Goal: Task Accomplishment & Management: Manage account settings

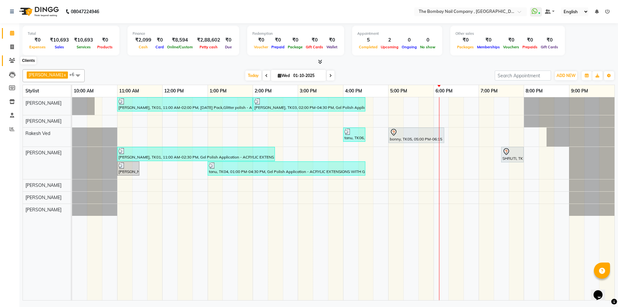
click at [11, 61] on icon at bounding box center [12, 60] width 6 height 5
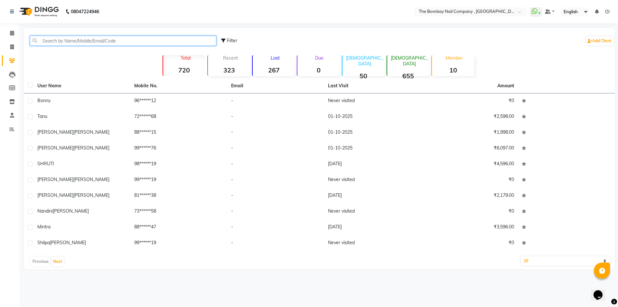
click at [102, 43] on input "text" at bounding box center [123, 41] width 186 height 10
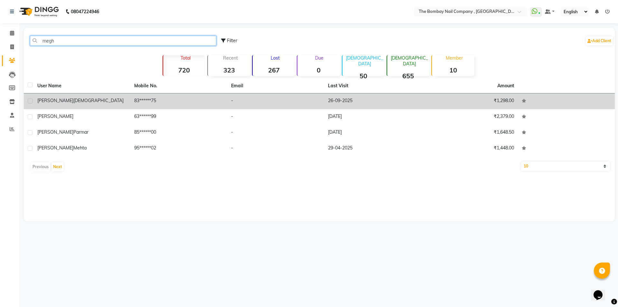
type input "megh"
click at [75, 99] on div "[PERSON_NAME]" at bounding box center [81, 100] width 89 height 7
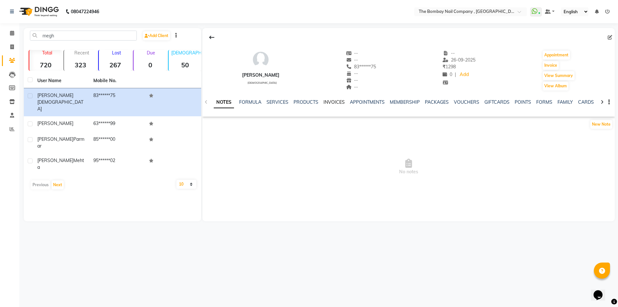
click at [327, 101] on link "INVOICES" at bounding box center [333, 102] width 21 height 6
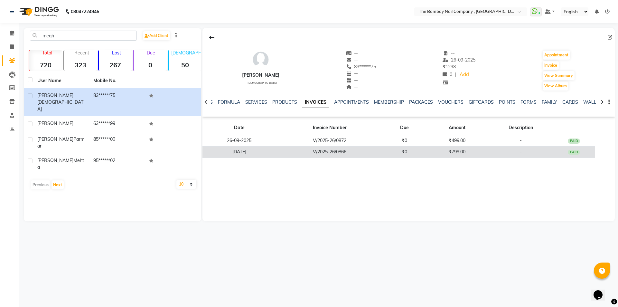
click at [316, 149] on td "V/2025-26/0866" at bounding box center [329, 151] width 107 height 11
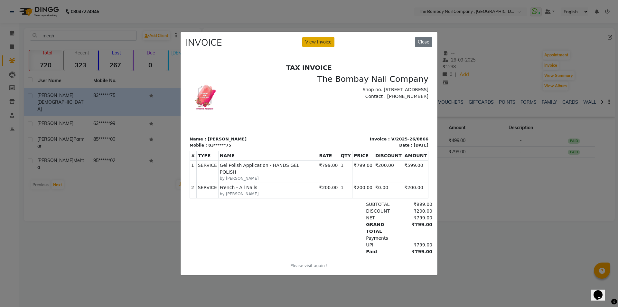
click at [323, 37] on button "View Invoice" at bounding box center [318, 42] width 32 height 10
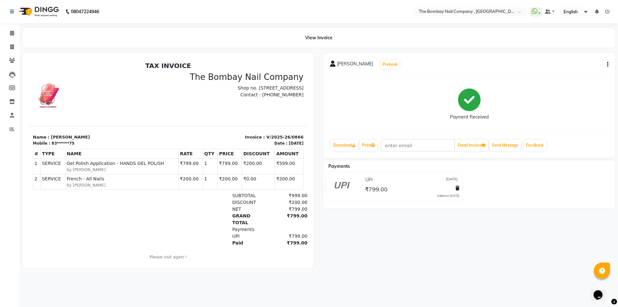
click at [607, 64] on icon "button" at bounding box center [607, 64] width 1 height 0
click at [575, 69] on div "Edit Invoice" at bounding box center [575, 68] width 44 height 8
select select "service"
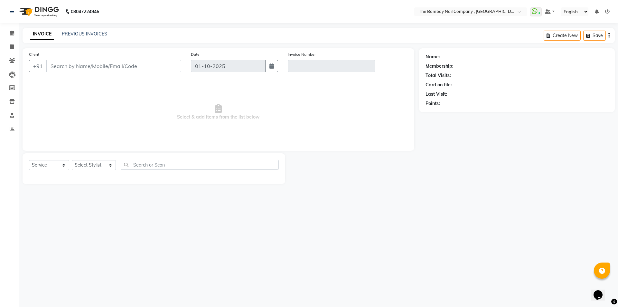
type input "83******75"
type input "V/2025-26/0866"
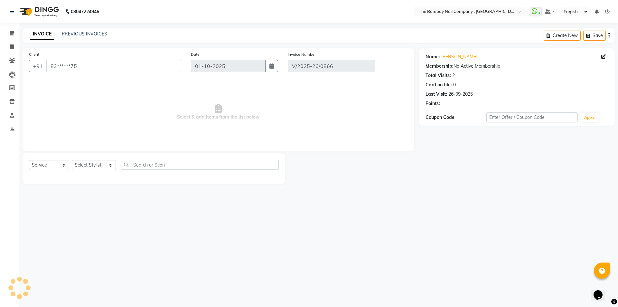
type input "[DATE]"
select select "select"
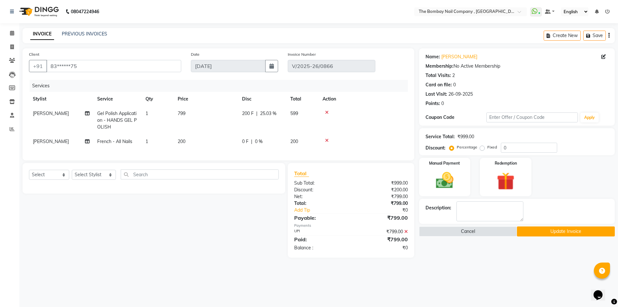
click at [533, 227] on button "Update Invoice" at bounding box center [566, 231] width 98 height 10
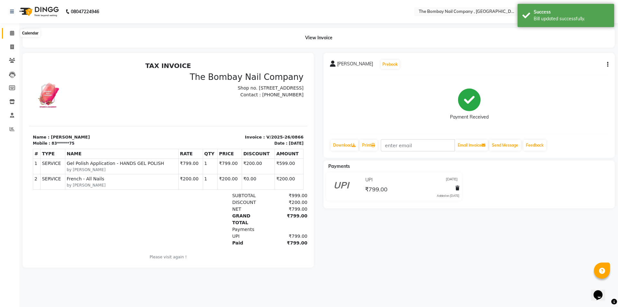
click at [14, 30] on span at bounding box center [11, 33] width 11 height 7
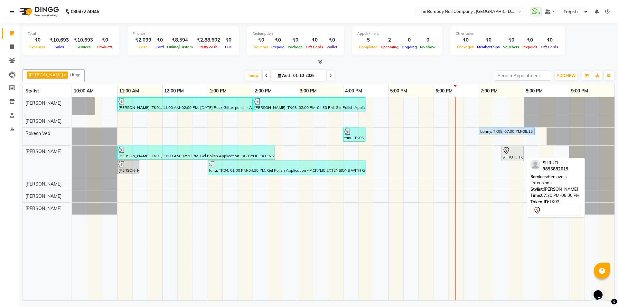
click at [515, 146] on div at bounding box center [512, 150] width 20 height 8
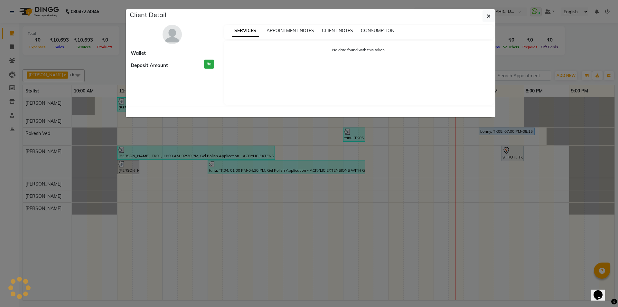
select select "7"
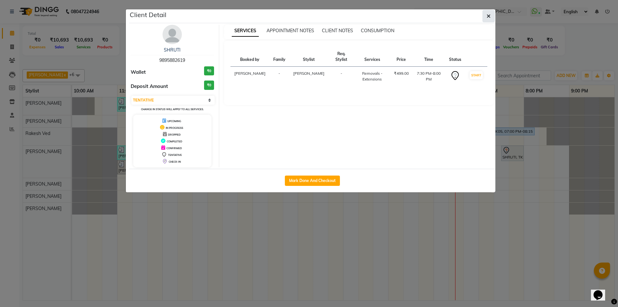
click at [486, 14] on button "button" at bounding box center [488, 16] width 12 height 12
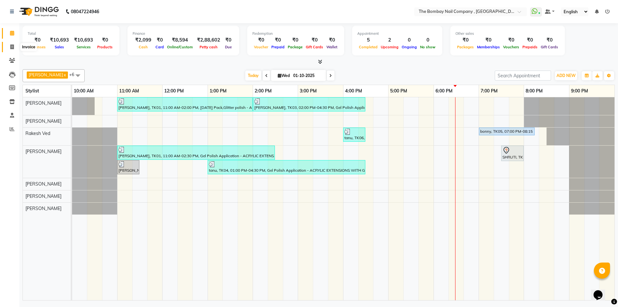
click at [12, 45] on icon at bounding box center [12, 46] width 4 height 5
select select "service"
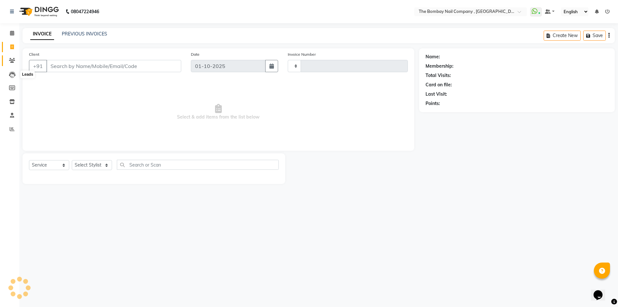
type input "0896"
select select "7684"
click at [13, 60] on icon at bounding box center [12, 60] width 6 height 5
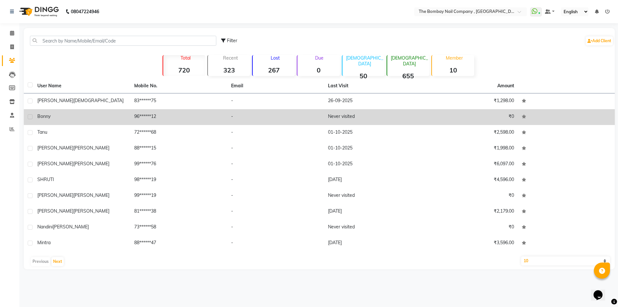
click at [80, 111] on td "bonny" at bounding box center [81, 117] width 97 height 16
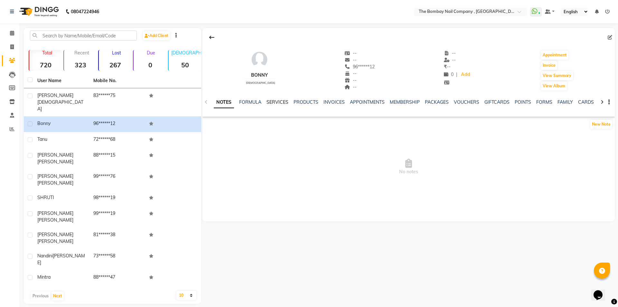
click at [275, 101] on link "SERVICES" at bounding box center [277, 102] width 22 height 6
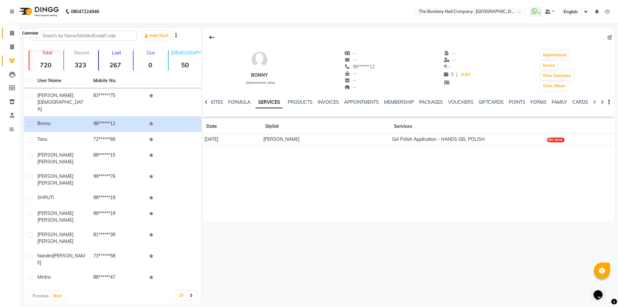
click at [11, 33] on icon at bounding box center [12, 33] width 4 height 5
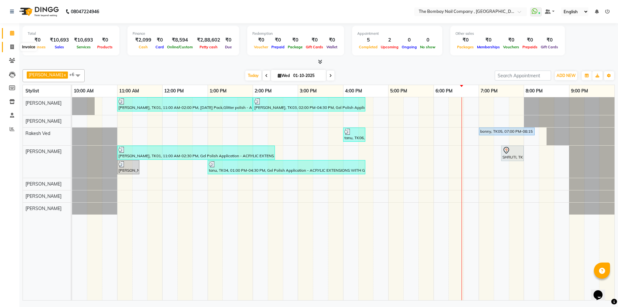
click at [12, 46] on icon at bounding box center [12, 46] width 4 height 5
select select "service"
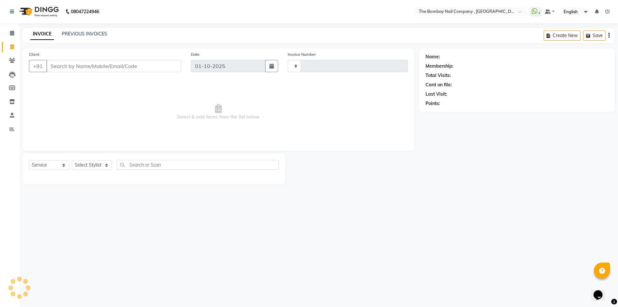
type input "0896"
select select "7684"
click at [94, 164] on select "Select Stylist BNC [GEOGRAPHIC_DATA] [PERSON_NAME] [PERSON_NAME] [PERSON_NAME] …" at bounding box center [94, 165] width 44 height 10
select select "81634"
click at [72, 160] on select "Select Stylist BNC [GEOGRAPHIC_DATA] [PERSON_NAME] [PERSON_NAME] [PERSON_NAME] …" at bounding box center [94, 165] width 44 height 10
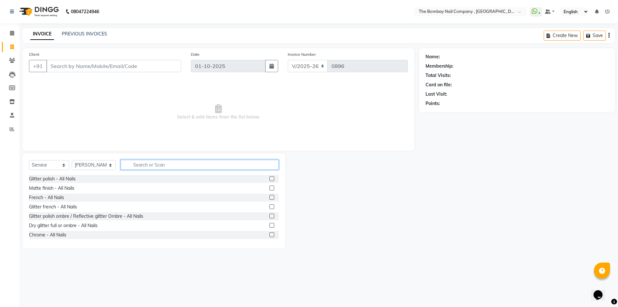
click at [133, 166] on input "text" at bounding box center [200, 165] width 158 height 10
type input "gel"
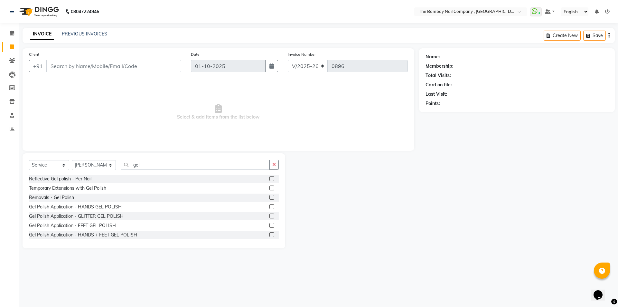
click at [269, 208] on label at bounding box center [271, 206] width 5 height 5
click at [269, 208] on input "checkbox" at bounding box center [271, 207] width 4 height 4
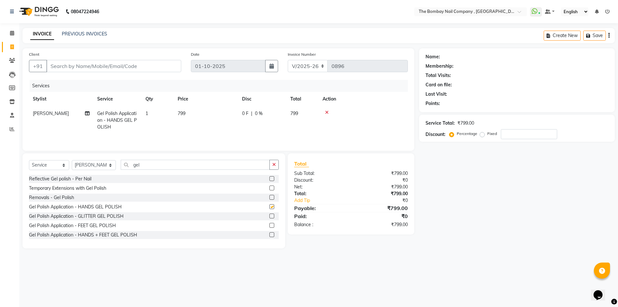
checkbox input "false"
click at [158, 165] on input "gel" at bounding box center [195, 165] width 149 height 10
type input "g"
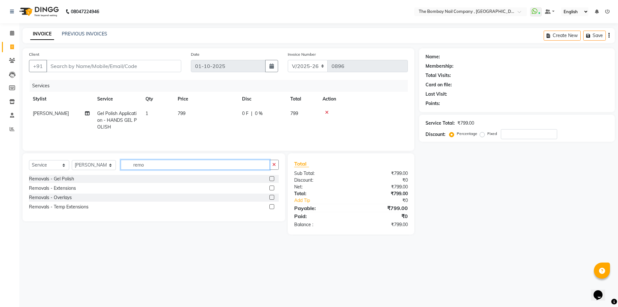
type input "remo"
click at [271, 179] on label at bounding box center [271, 178] width 5 height 5
click at [271, 179] on input "checkbox" at bounding box center [271, 179] width 4 height 4
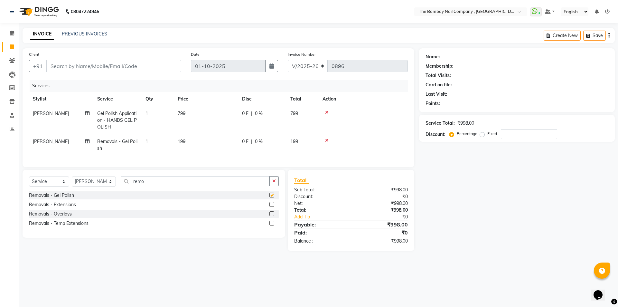
checkbox input "false"
click at [62, 69] on input "Client" at bounding box center [113, 66] width 135 height 12
type input "9"
type input "0"
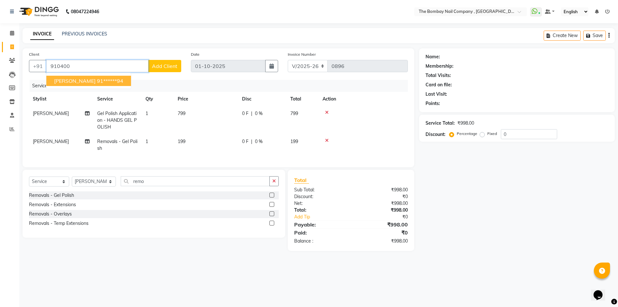
click at [97, 83] on ngb-highlight "91******94" at bounding box center [110, 81] width 26 height 6
type input "91******94"
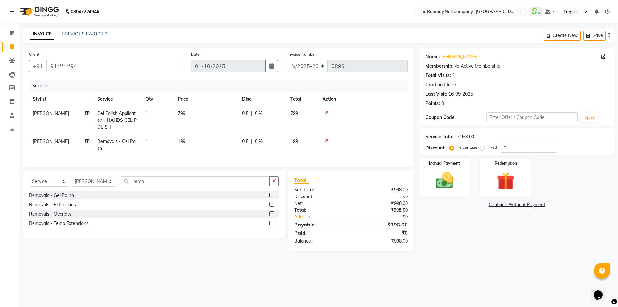
click at [245, 114] on span "0 F" at bounding box center [245, 113] width 6 height 7
select select "81634"
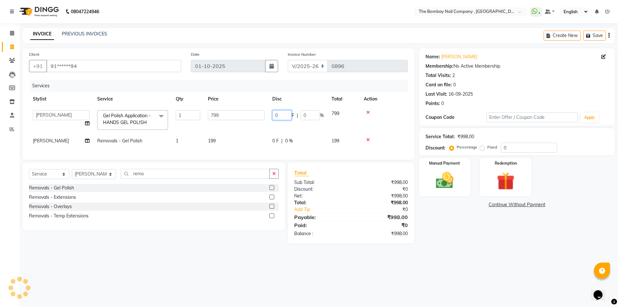
click at [288, 113] on input "0" at bounding box center [281, 115] width 19 height 10
drag, startPoint x: 285, startPoint y: 115, endPoint x: 272, endPoint y: 111, distance: 13.1
click at [272, 111] on input "0" at bounding box center [281, 115] width 19 height 10
type input "200"
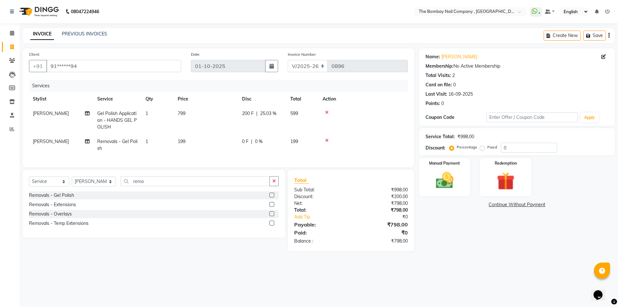
click at [269, 127] on td "200 F | 25.03 %" at bounding box center [262, 120] width 48 height 28
select select "81634"
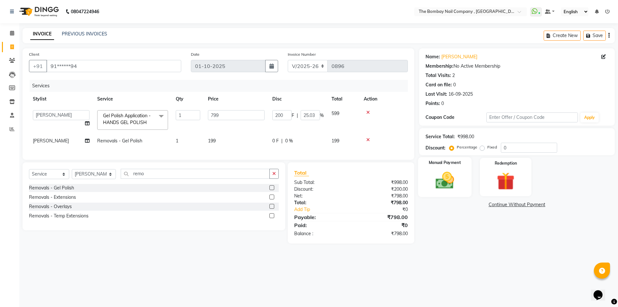
click at [451, 181] on img at bounding box center [444, 179] width 30 height 21
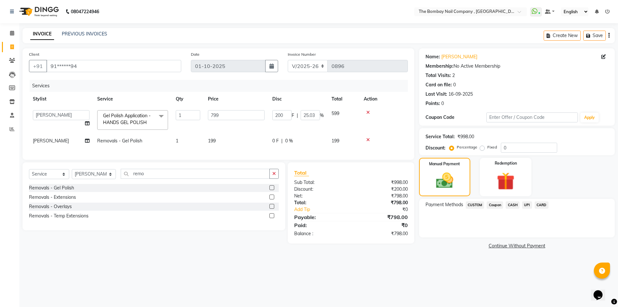
click at [525, 205] on span "UPI" at bounding box center [527, 204] width 10 height 7
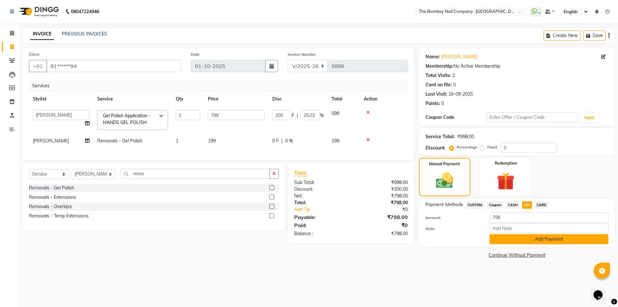
click at [508, 243] on button "Add Payment" at bounding box center [548, 239] width 119 height 10
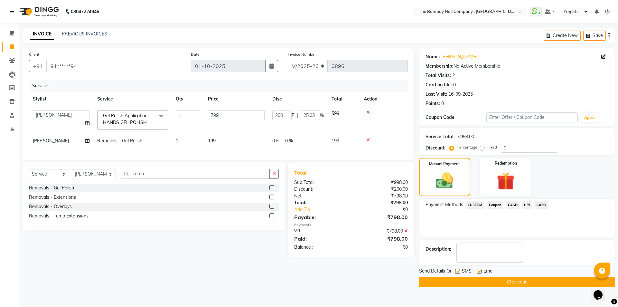
click at [471, 280] on button "Checkout" at bounding box center [517, 282] width 196 height 10
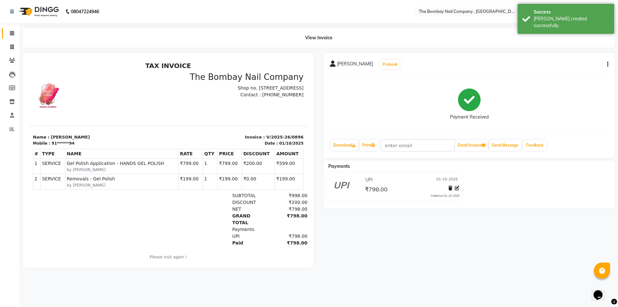
click at [13, 29] on link "Calendar" at bounding box center [9, 33] width 15 height 11
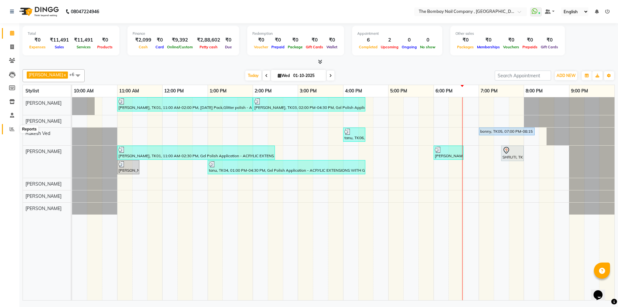
click at [9, 131] on span at bounding box center [11, 128] width 11 height 7
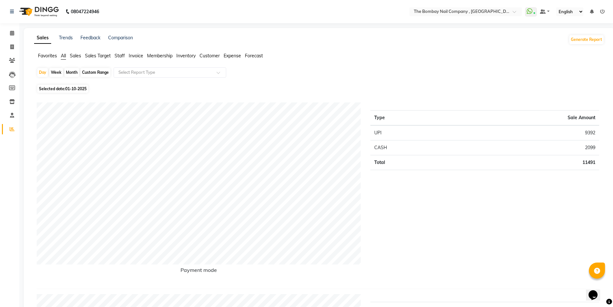
click at [73, 71] on div "Month" at bounding box center [71, 72] width 15 height 9
select select "10"
select select "2025"
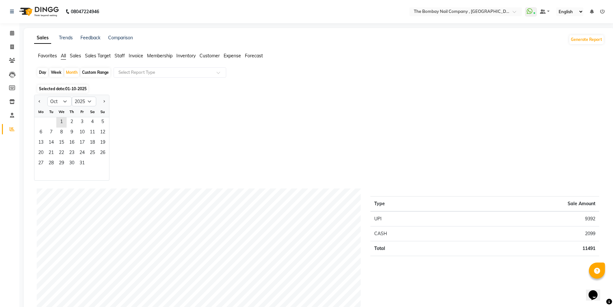
click at [43, 74] on div "Day" at bounding box center [42, 72] width 11 height 9
select select "10"
select select "2025"
click at [44, 154] on span "20" at bounding box center [41, 153] width 10 height 10
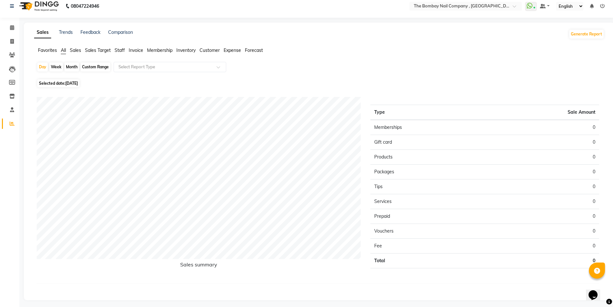
scroll to position [8, 0]
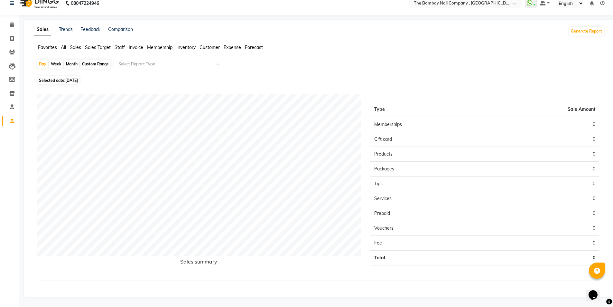
click at [64, 82] on span "Selected date: [DATE]" at bounding box center [58, 80] width 42 height 8
select select "10"
select select "2025"
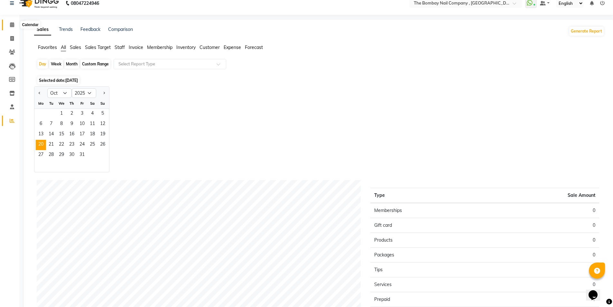
drag, startPoint x: 11, startPoint y: 22, endPoint x: 17, endPoint y: 24, distance: 5.9
click at [12, 23] on icon at bounding box center [12, 24] width 4 height 5
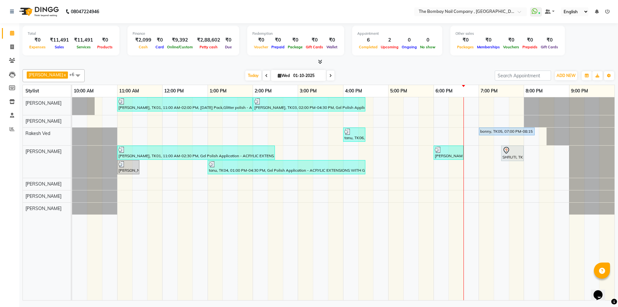
click at [278, 76] on icon at bounding box center [280, 75] width 4 height 4
select select "10"
select select "2025"
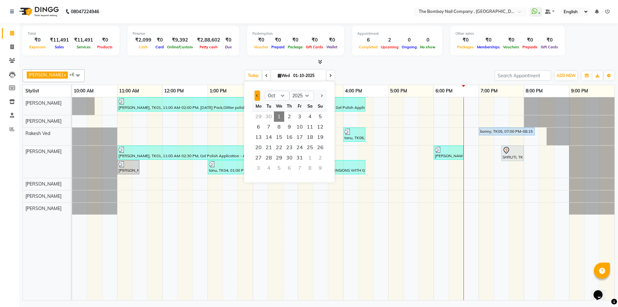
click at [256, 95] on button "Previous month" at bounding box center [256, 95] width 5 height 10
select select "9"
click at [308, 136] on span "20" at bounding box center [310, 137] width 10 height 10
type input "20-09-2025"
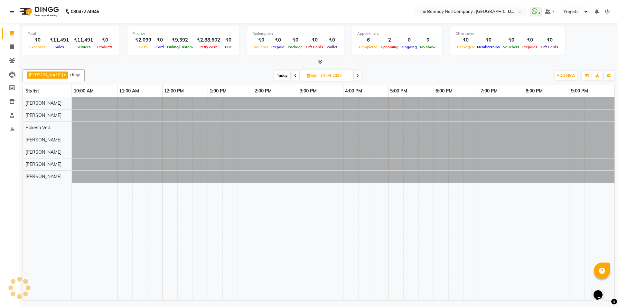
click at [72, 136] on div at bounding box center [72, 140] width 0 height 12
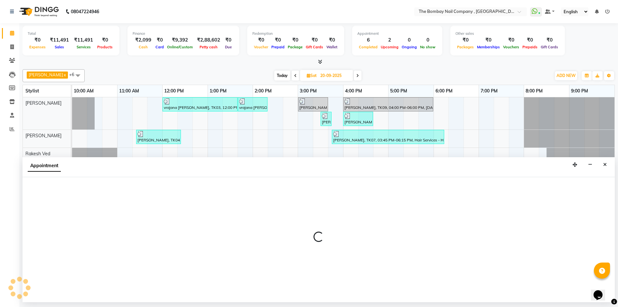
select select "81634"
select select "tentative"
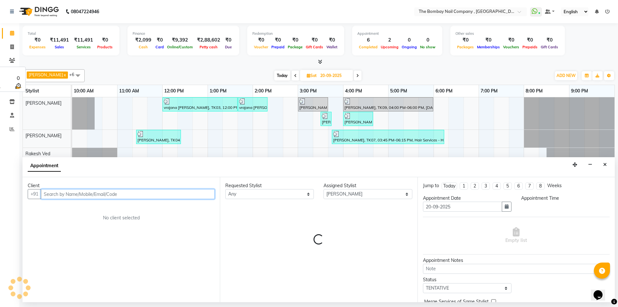
select select "900"
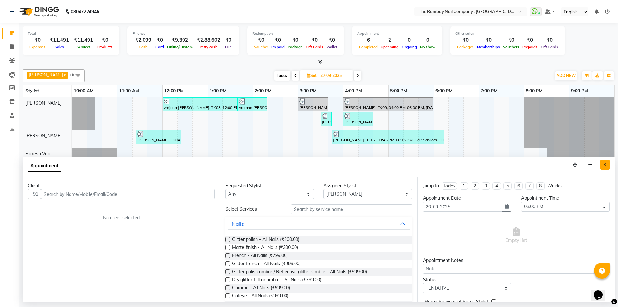
click at [602, 165] on button "Close" at bounding box center [604, 165] width 9 height 10
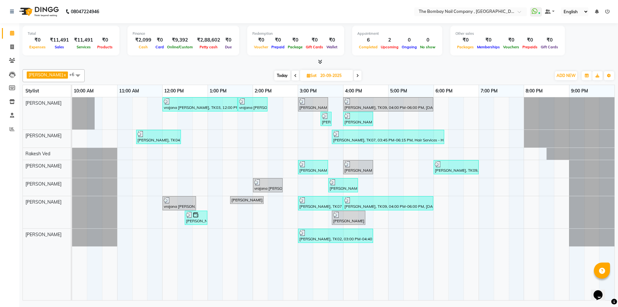
click at [275, 72] on span "Today" at bounding box center [282, 75] width 16 height 10
type input "01-10-2025"
